Goal: Find specific page/section: Find specific page/section

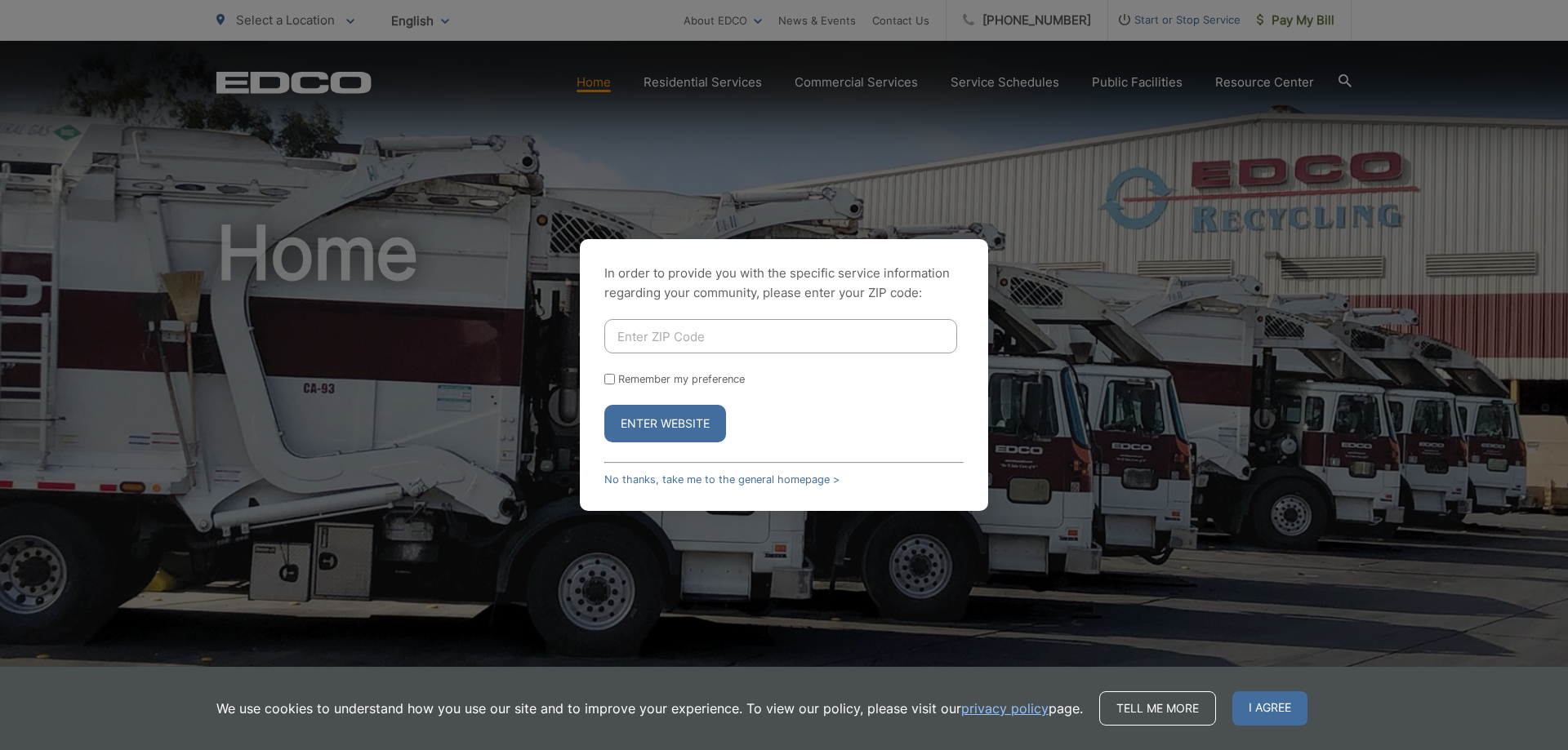
click at [683, 334] on input "Enter ZIP Code" at bounding box center [780, 336] width 353 height 34
type input "90245"
click at [604, 405] on button "Enter Website" at bounding box center [665, 423] width 122 height 37
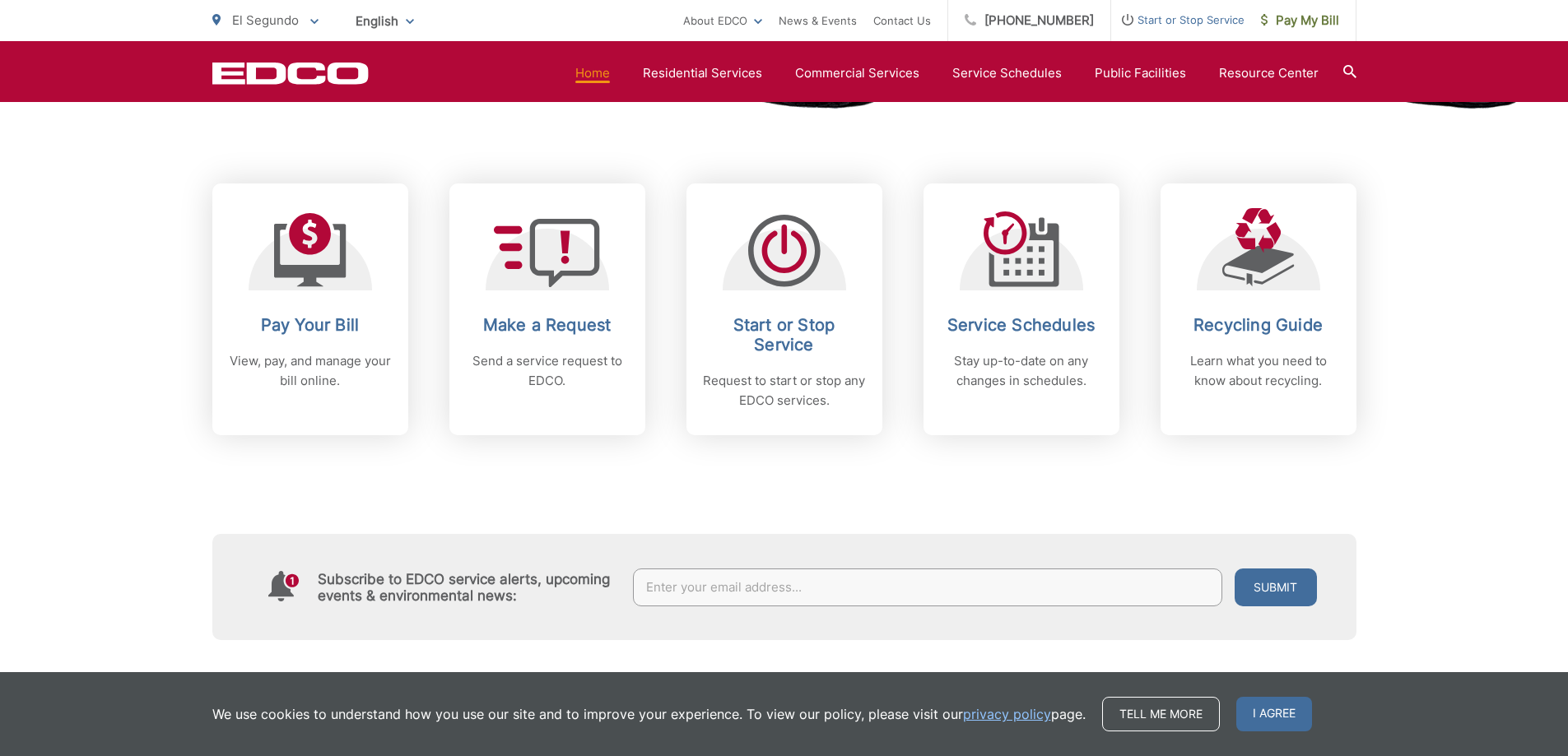
scroll to position [658, 0]
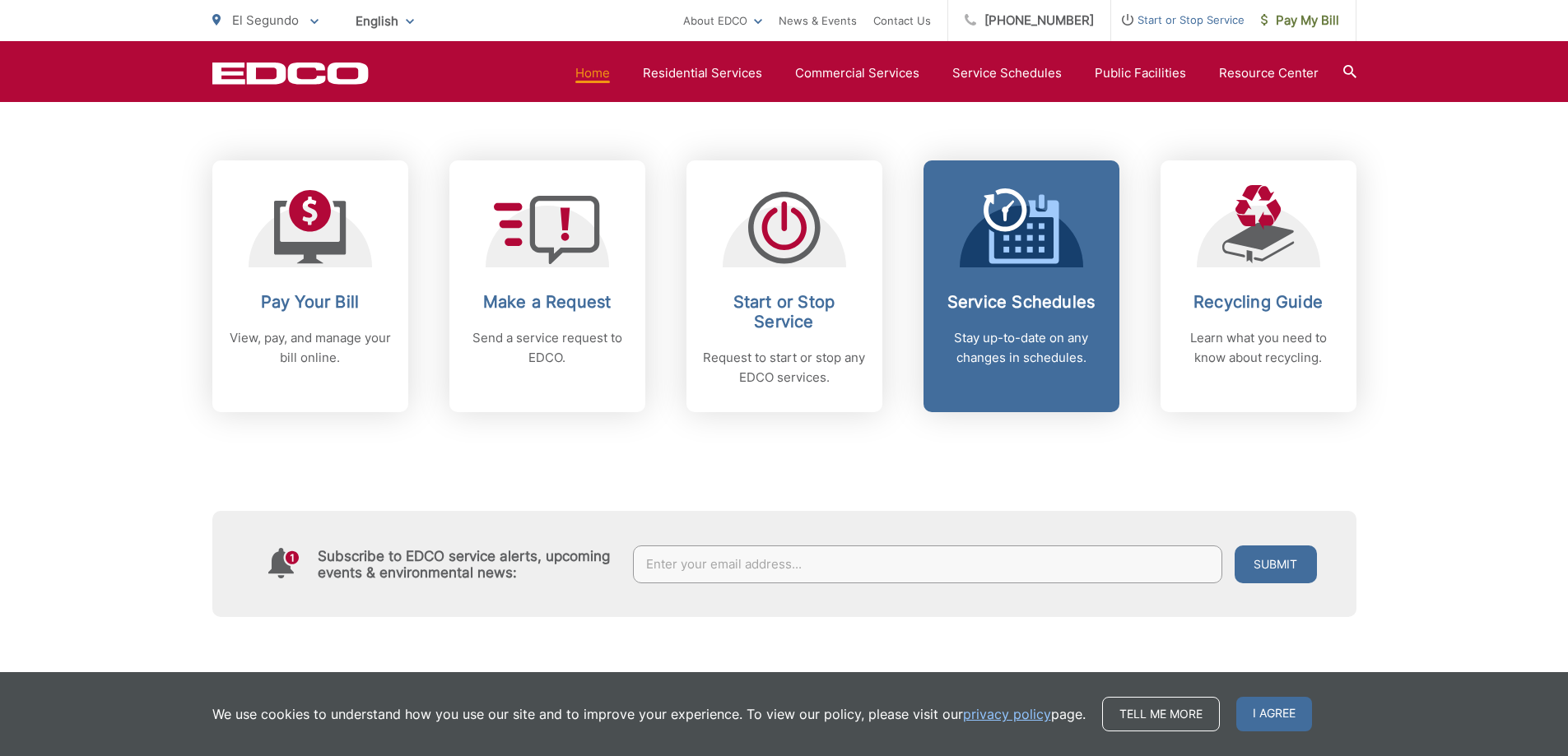
click at [1004, 269] on link "Service Schedules Stay up-to-date on any changes in schedules." at bounding box center [1020, 286] width 196 height 252
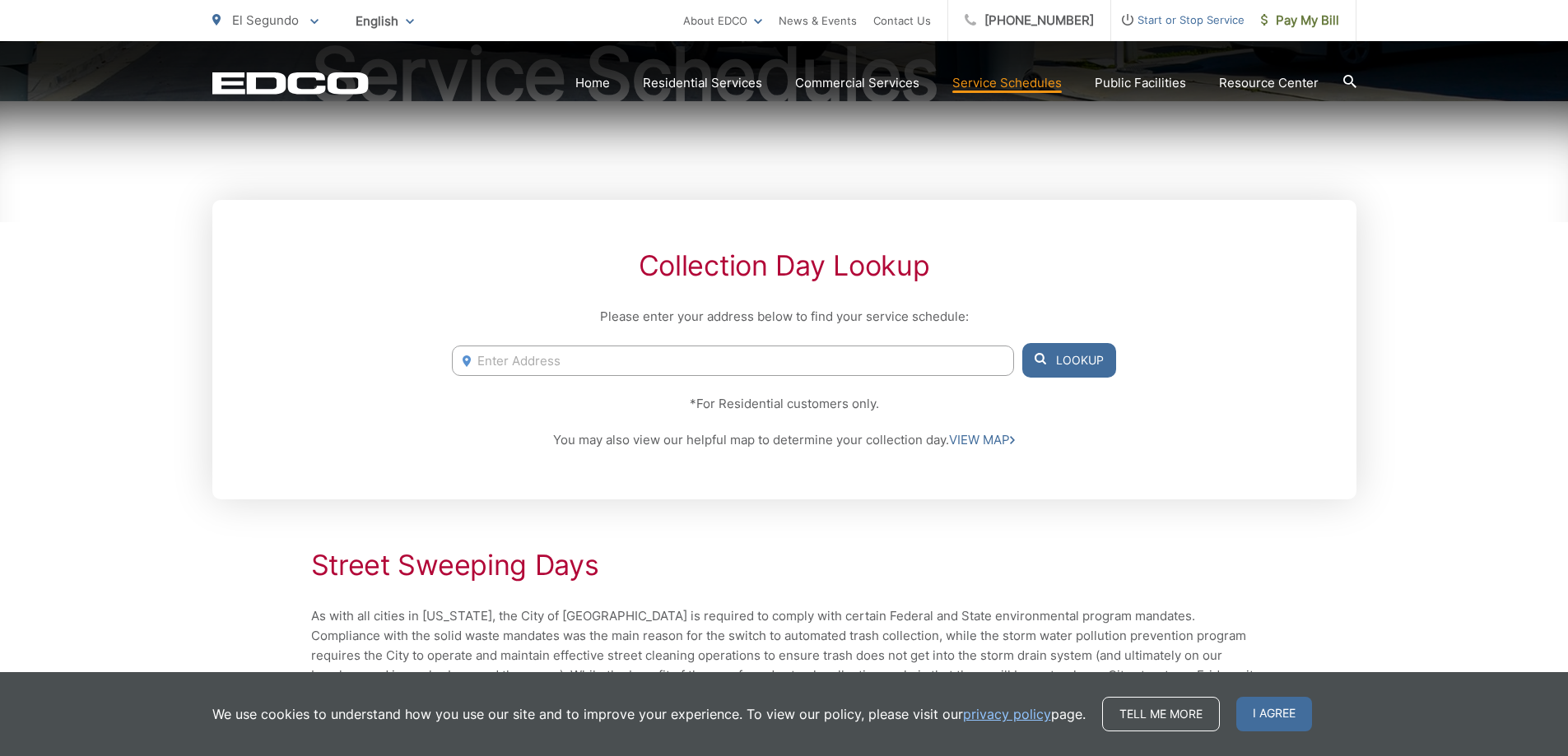
scroll to position [246, 0]
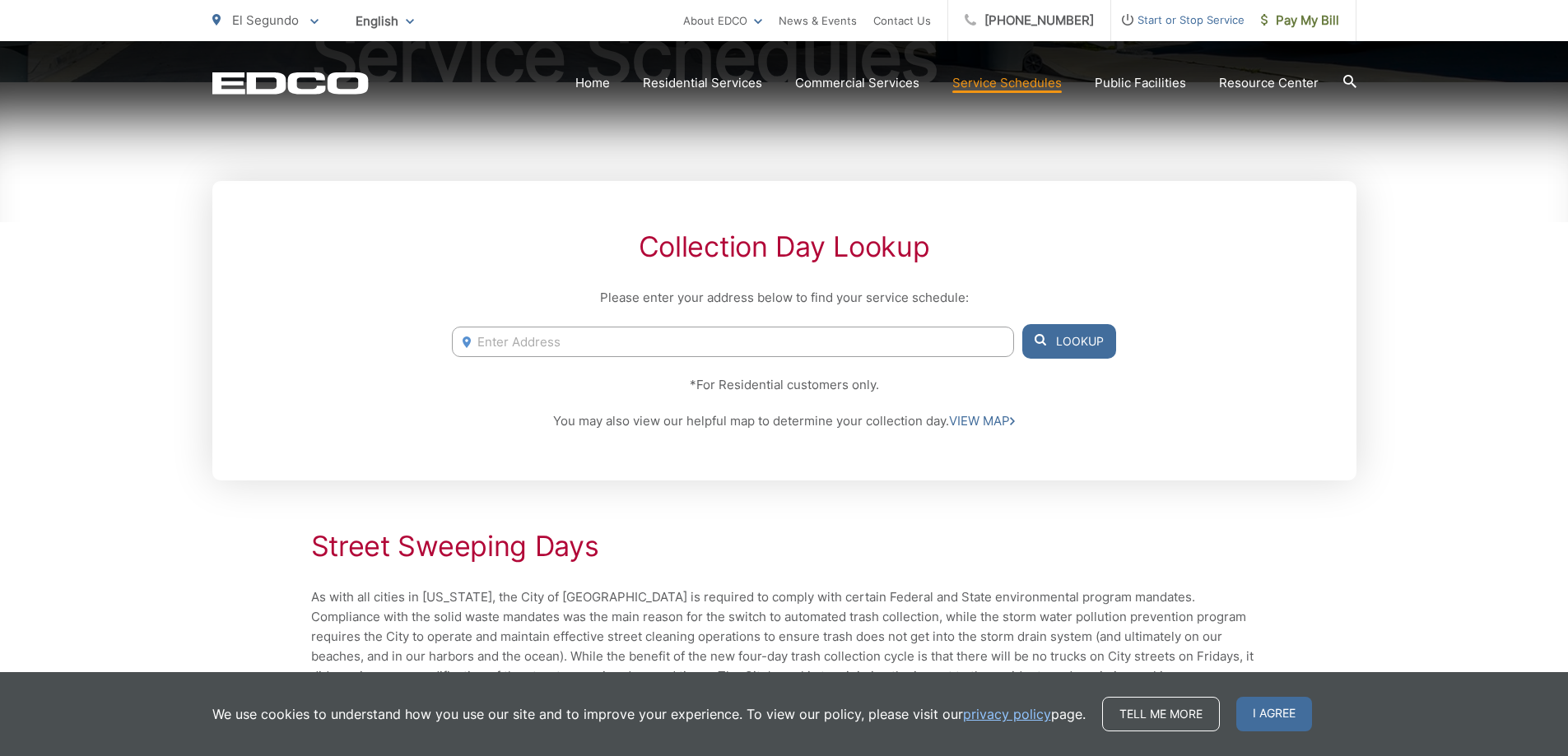
click at [519, 339] on input "Enter Address" at bounding box center [733, 341] width 562 height 31
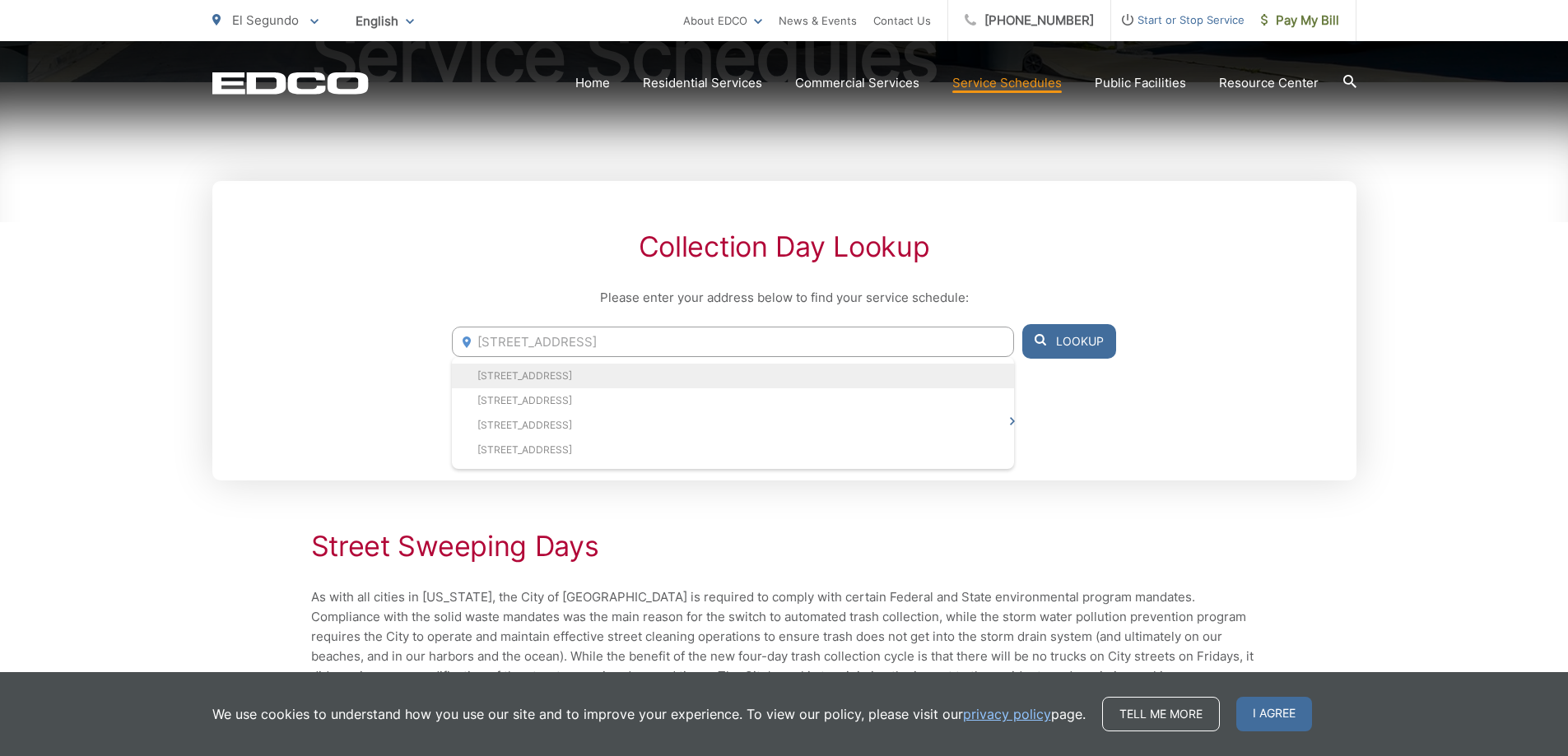
click at [526, 377] on li "343 Loma Vista St, El Segundo, CA, 90245" at bounding box center [733, 376] width 562 height 25
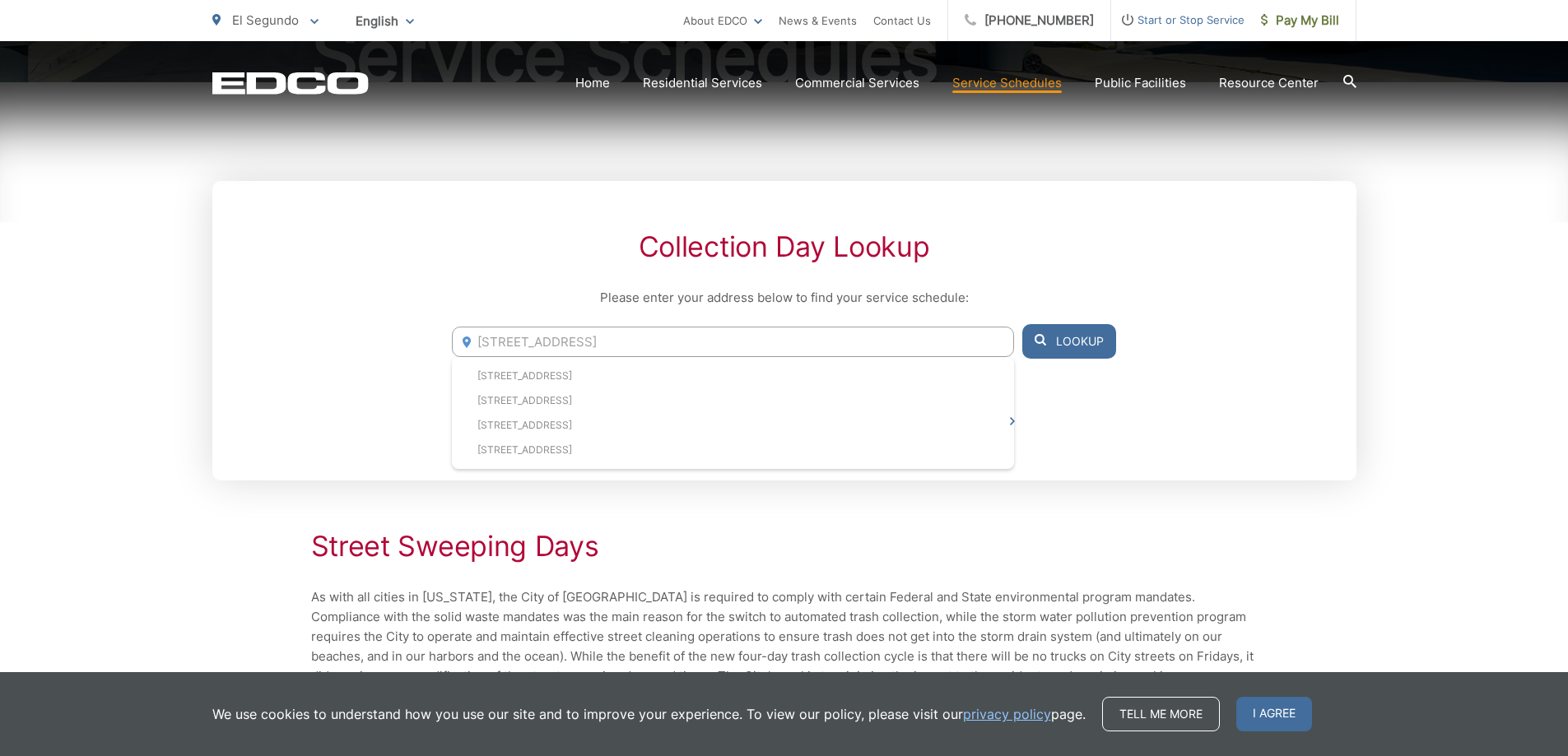
type input "343 Loma Vista St, El Segundo, CA, 90245"
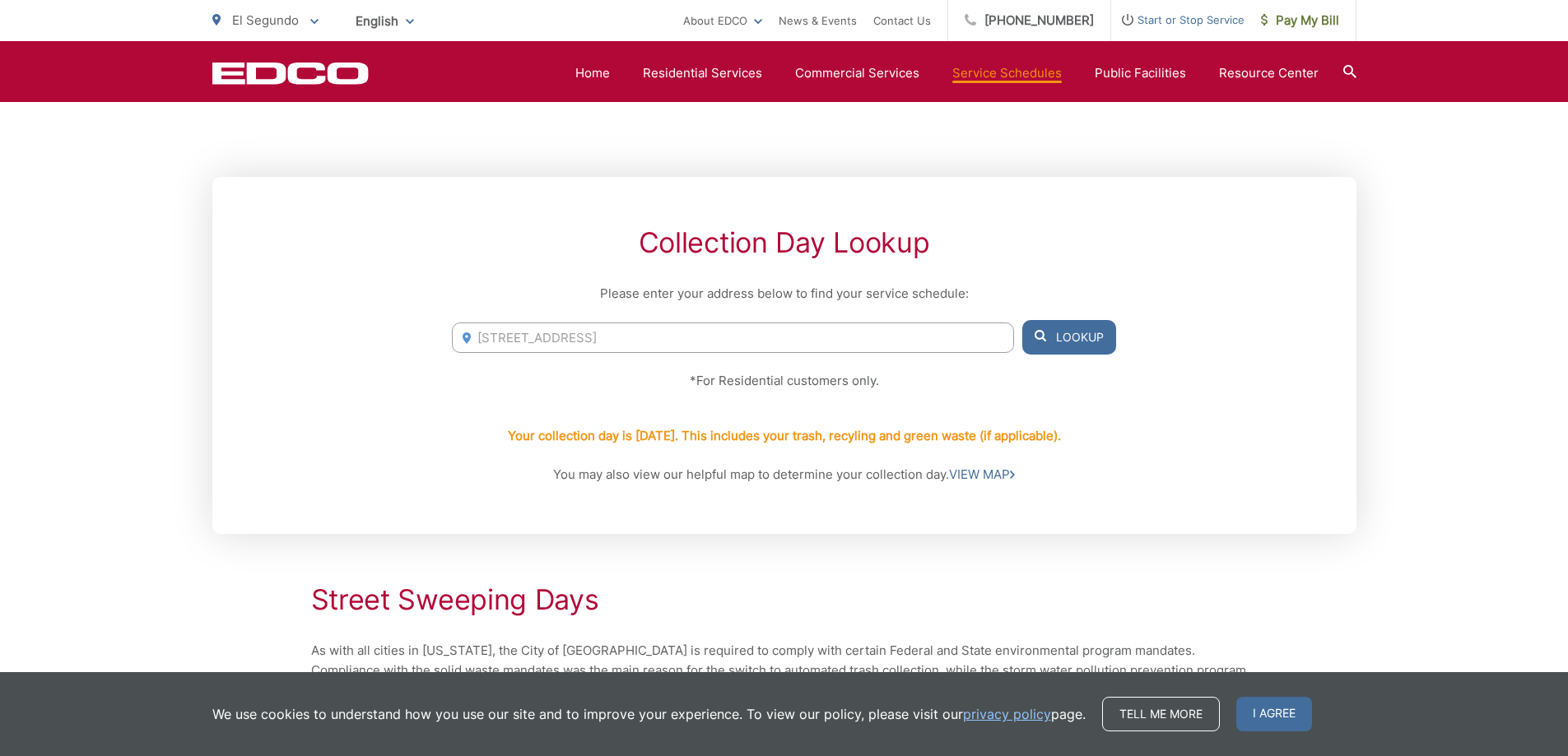
scroll to position [329, 0]
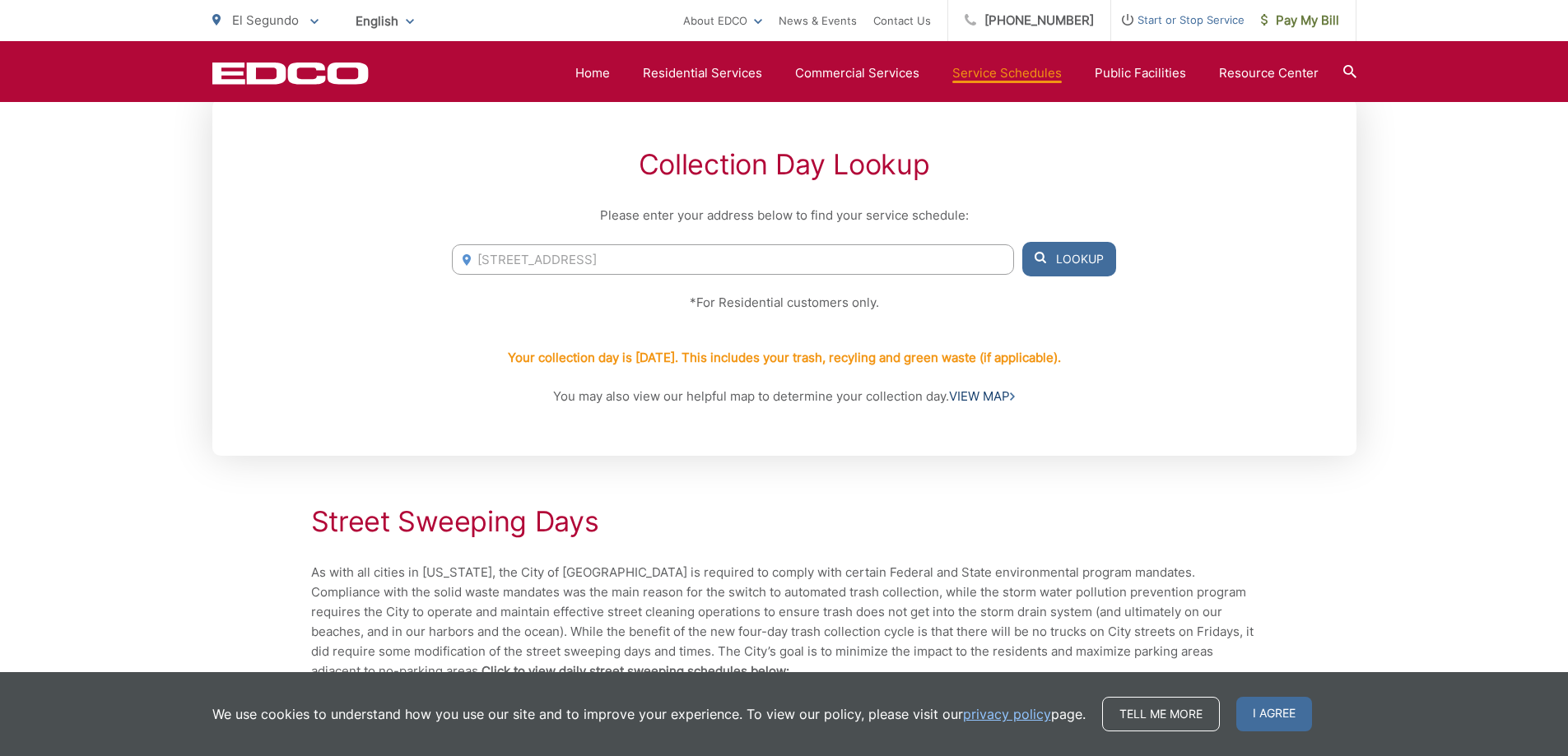
click at [975, 396] on link "VIEW MAP" at bounding box center [981, 396] width 66 height 20
